Goal: Information Seeking & Learning: Compare options

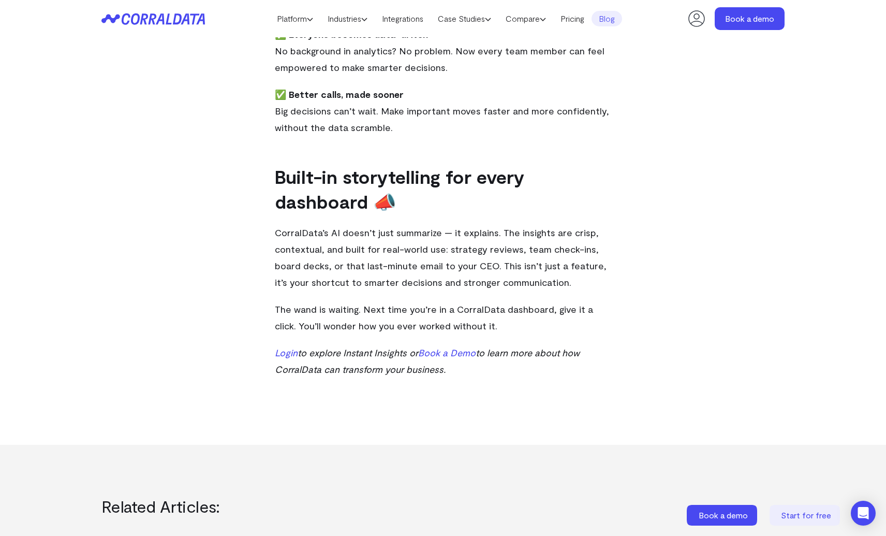
scroll to position [697, 0]
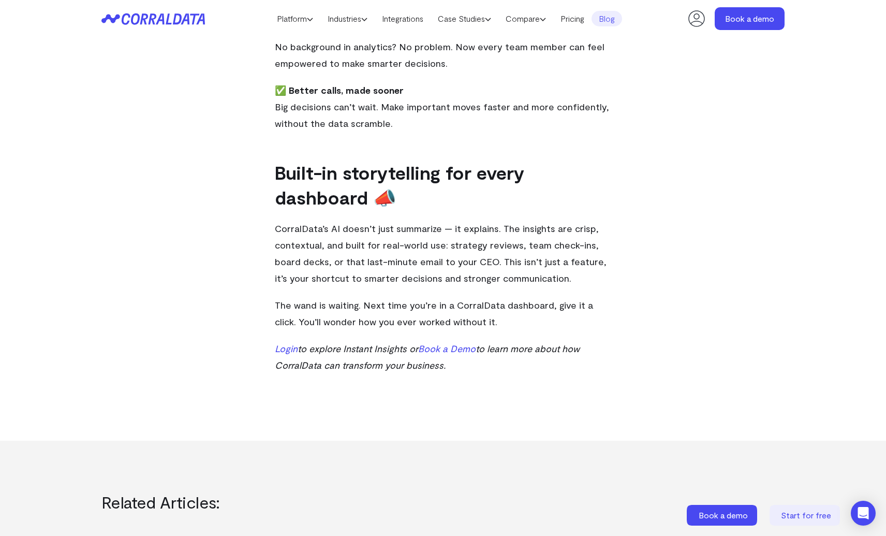
click at [165, 16] on icon at bounding box center [153, 19] width 104 height 12
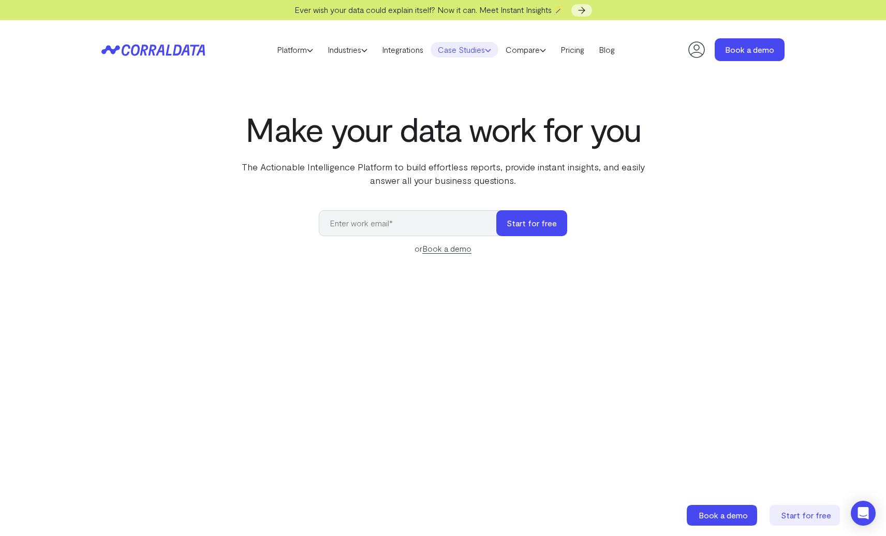
click at [441, 48] on link "Case Studies" at bounding box center [465, 50] width 68 height 16
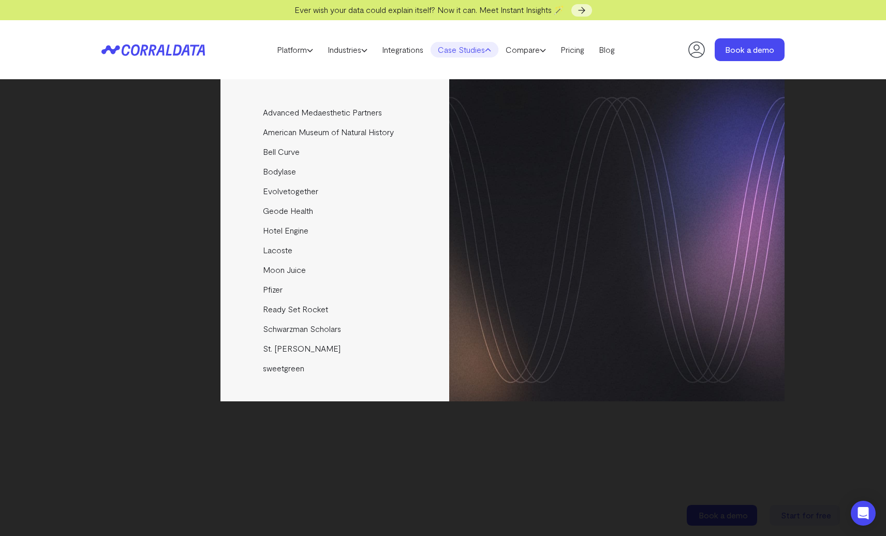
click at [104, 173] on div "Advanced Medaesthetic Partners See how AMP scaled profitability and enhanced pa…" at bounding box center [442, 240] width 683 height 322
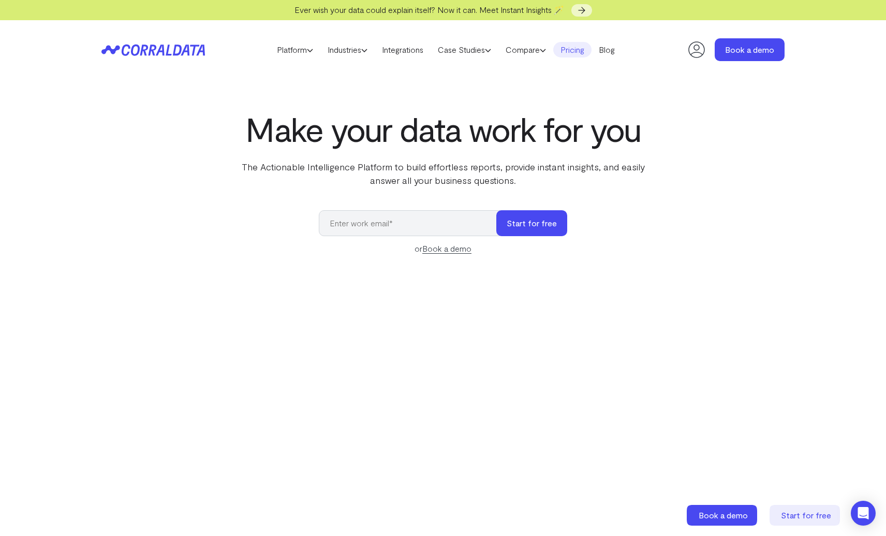
click at [576, 50] on link "Pricing" at bounding box center [572, 50] width 38 height 16
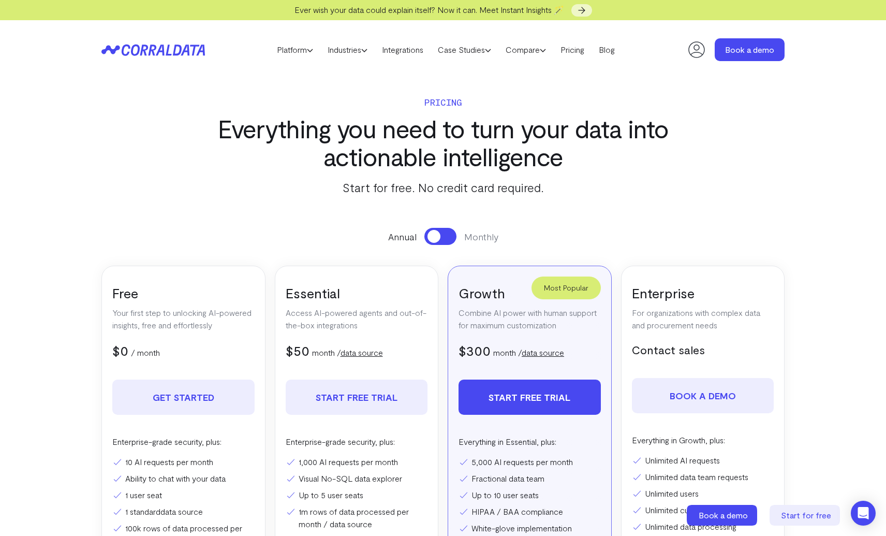
click at [445, 236] on button at bounding box center [441, 236] width 32 height 17
click at [436, 237] on button at bounding box center [441, 236] width 32 height 17
click at [449, 237] on button at bounding box center [441, 236] width 32 height 17
click at [430, 237] on button at bounding box center [441, 236] width 32 height 17
click at [155, 50] on icon at bounding box center [153, 50] width 104 height 12
